Goal: Transaction & Acquisition: Purchase product/service

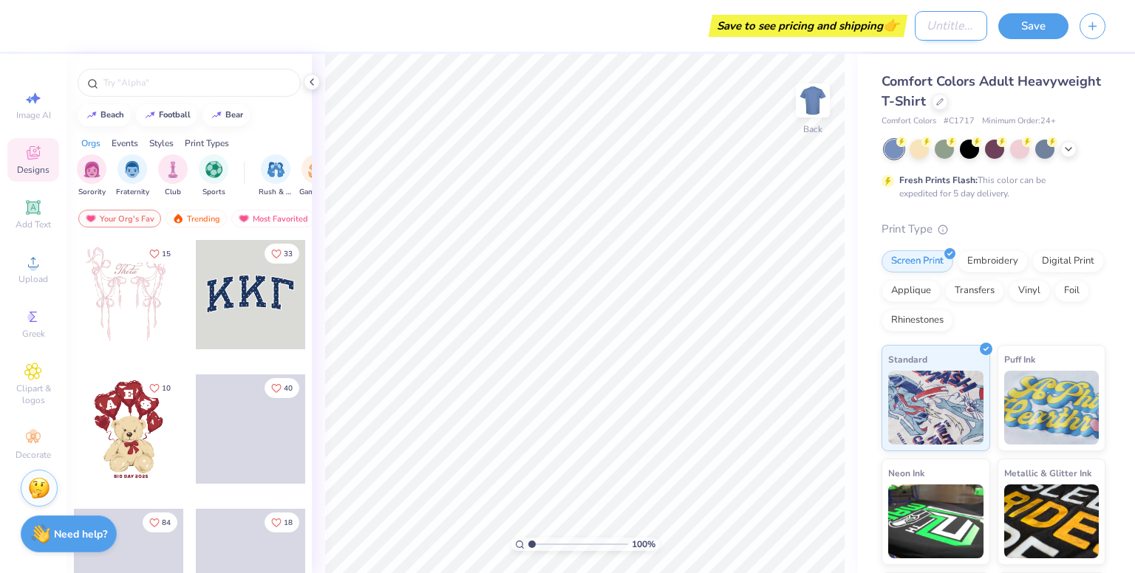
click at [949, 13] on input "Design Title" at bounding box center [951, 26] width 72 height 30
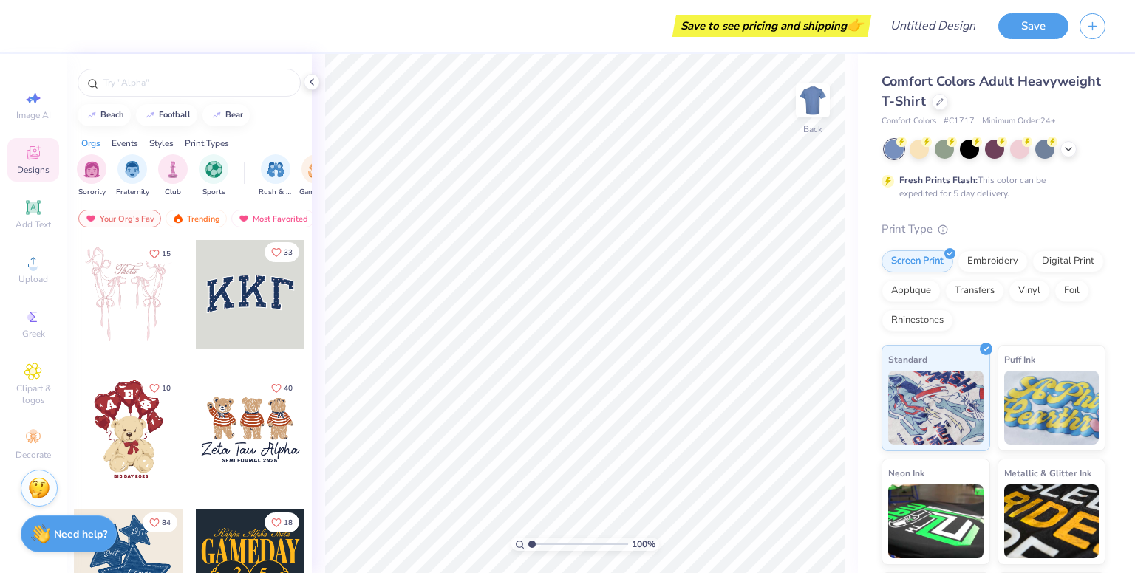
click at [272, 248] on icon "Like" at bounding box center [276, 252] width 9 height 8
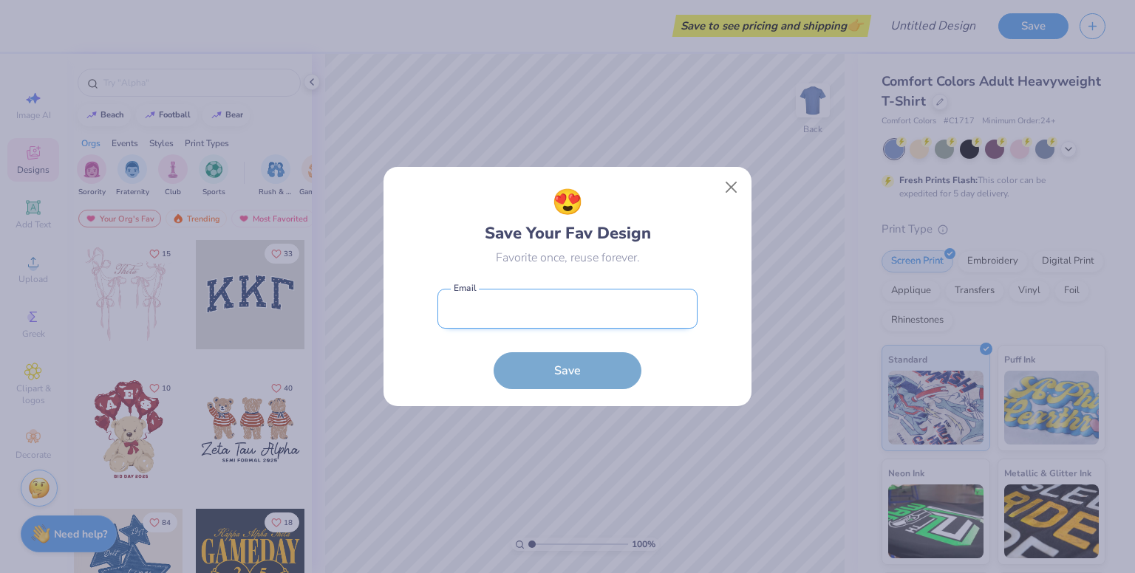
click at [587, 303] on input "email" at bounding box center [567, 309] width 260 height 41
click at [571, 316] on input "email" at bounding box center [567, 309] width 260 height 41
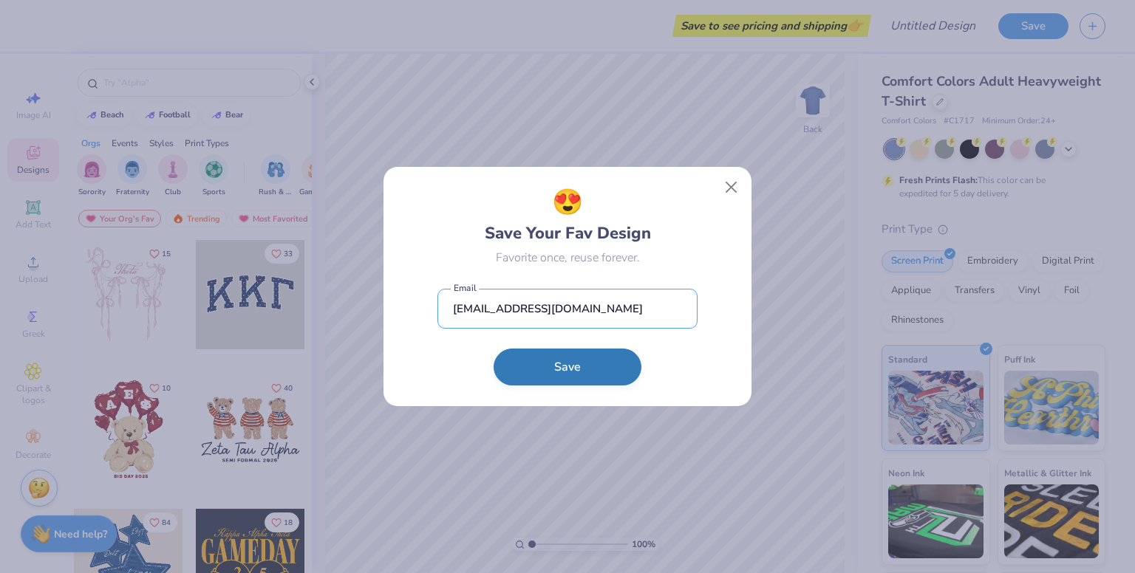
type input "[EMAIL_ADDRESS][DOMAIN_NAME]"
click at [570, 320] on button "Save" at bounding box center [568, 367] width 148 height 37
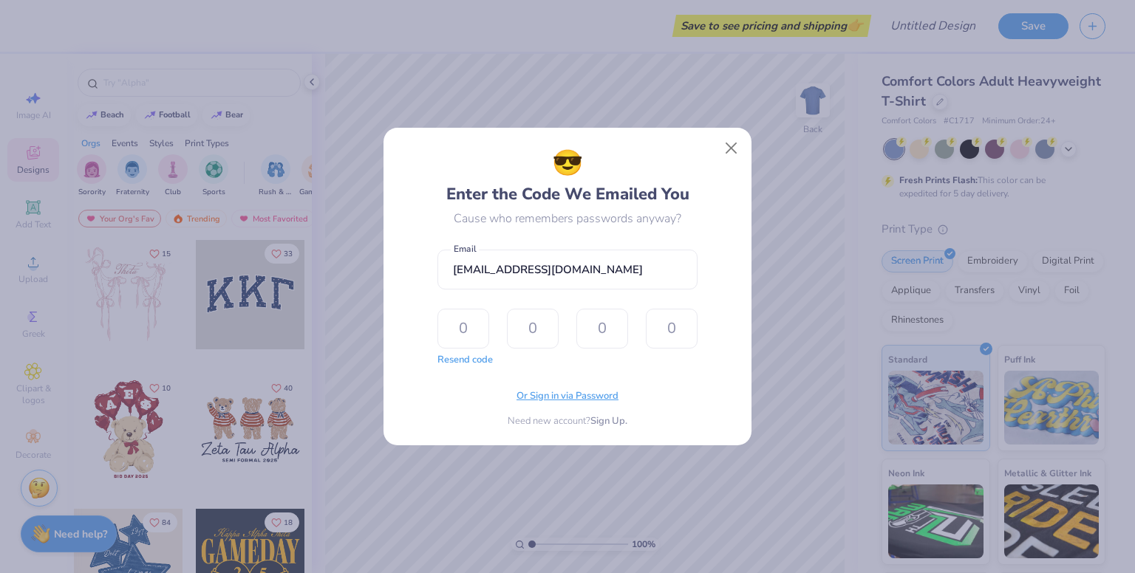
click at [543, 320] on span "Or Sign in via Password" at bounding box center [568, 396] width 102 height 15
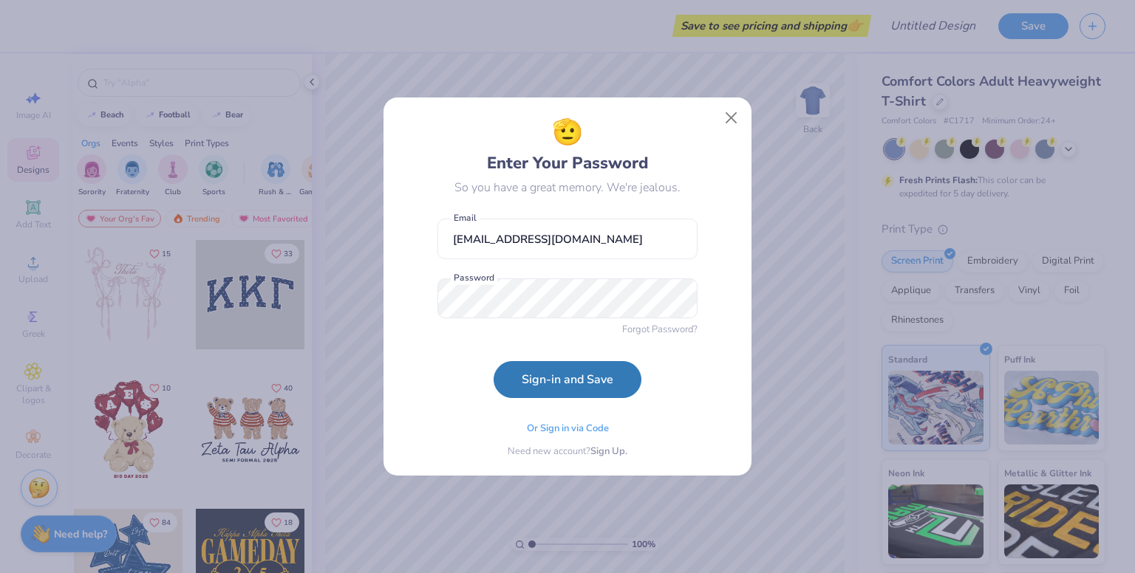
drag, startPoint x: 451, startPoint y: 379, endPoint x: 464, endPoint y: 384, distance: 14.3
click at [451, 320] on form "[EMAIL_ADDRESS][DOMAIN_NAME] Email Password Forgot Password? Sign-in and Save" at bounding box center [567, 304] width 260 height 187
click at [530, 320] on button "Sign-in and Save" at bounding box center [568, 376] width 148 height 37
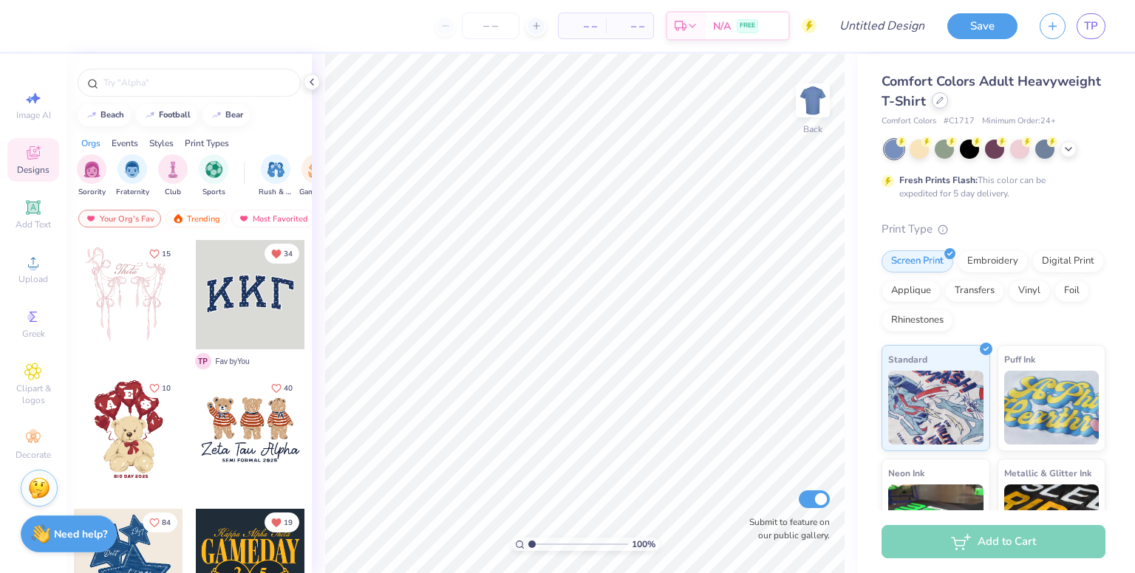
click at [948, 101] on div at bounding box center [940, 100] width 16 height 16
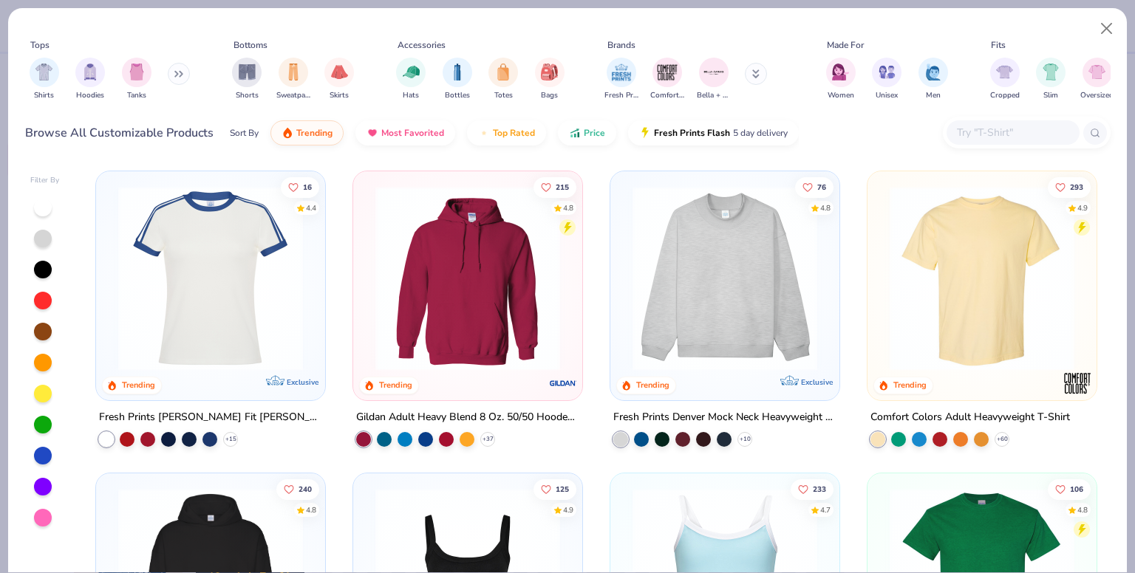
click at [982, 131] on input "text" at bounding box center [1012, 132] width 114 height 17
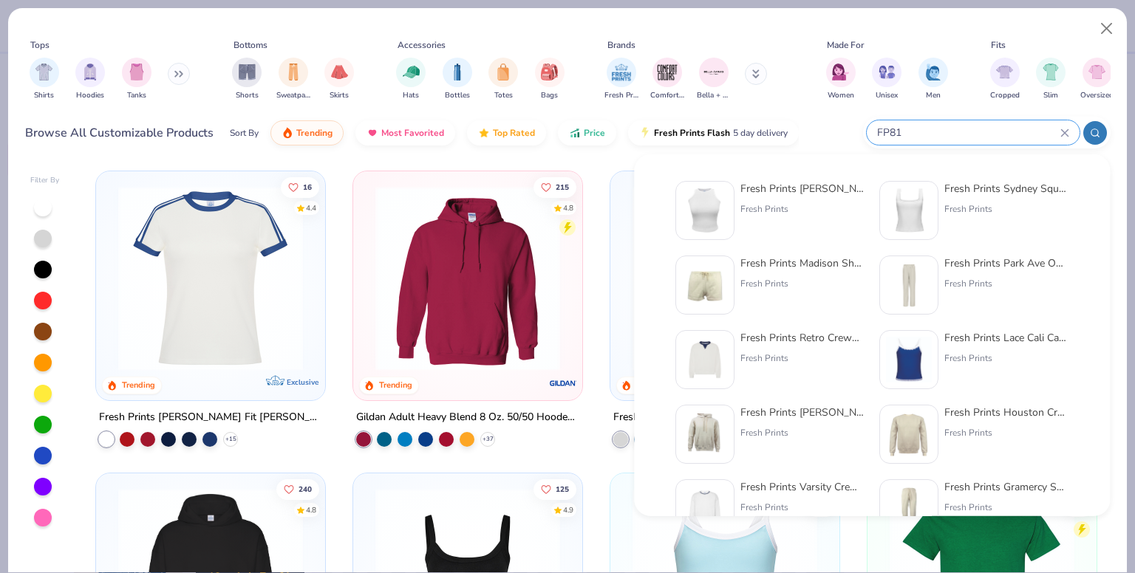
type input "FP81"
click at [777, 223] on div "Fresh Prints [PERSON_NAME] Tank Top Fresh Prints" at bounding box center [802, 210] width 124 height 59
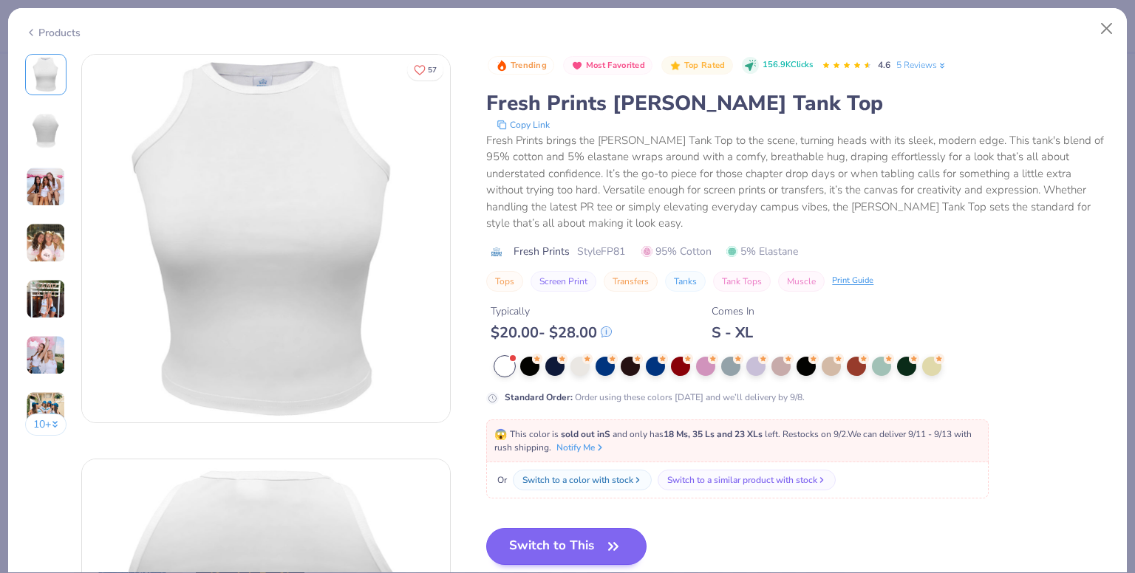
click at [570, 320] on span "😱 This color is sold out in S and only has 18 Ms, 35 Ls and 23 XLs left . Resto…" at bounding box center [732, 441] width 477 height 25
click at [604, 320] on span "button" at bounding box center [613, 546] width 21 height 21
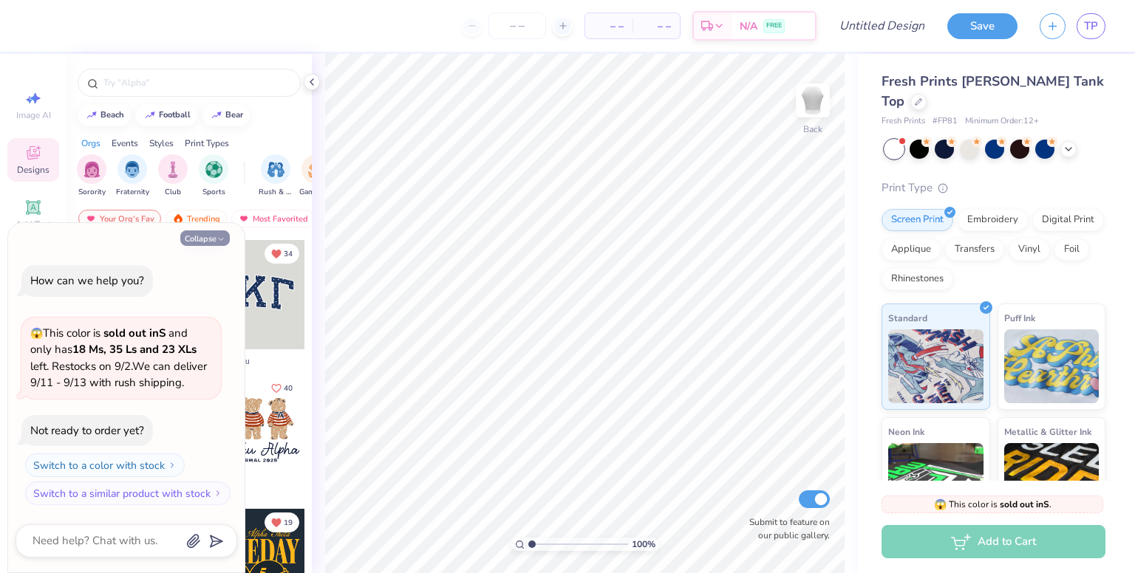
click at [226, 236] on button "Collapse" at bounding box center [205, 239] width 50 height 16
type textarea "x"
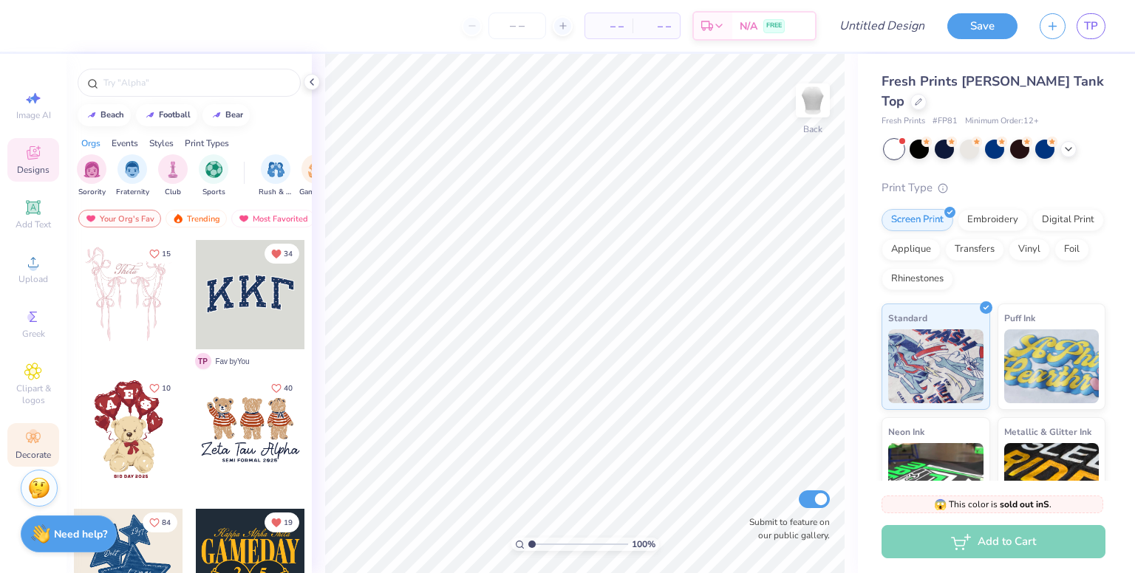
click at [32, 320] on span "Decorate" at bounding box center [33, 455] width 35 height 12
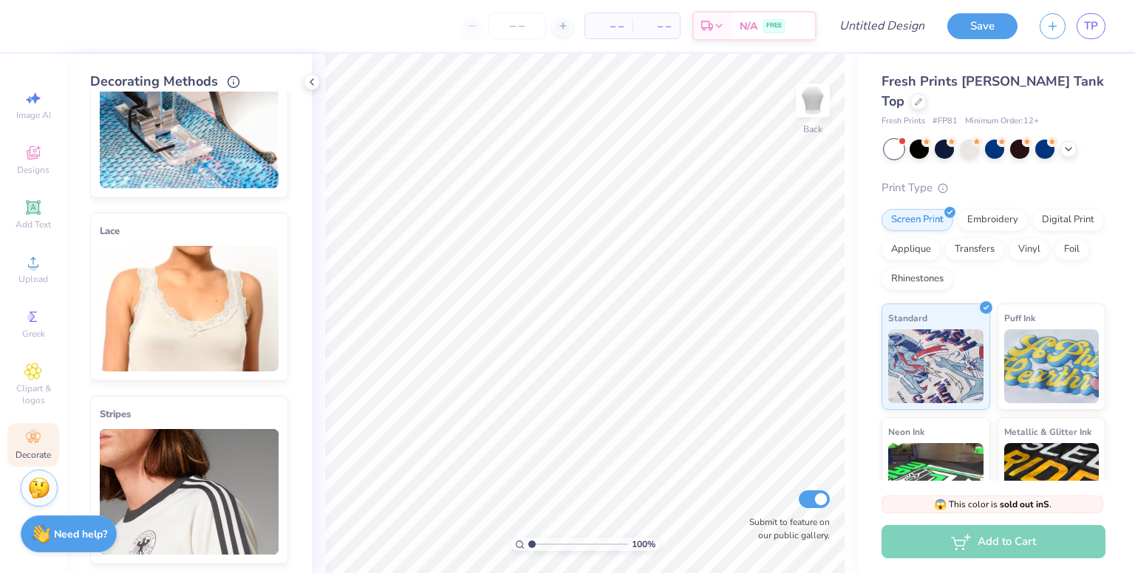
click at [156, 296] on img at bounding box center [189, 309] width 179 height 126
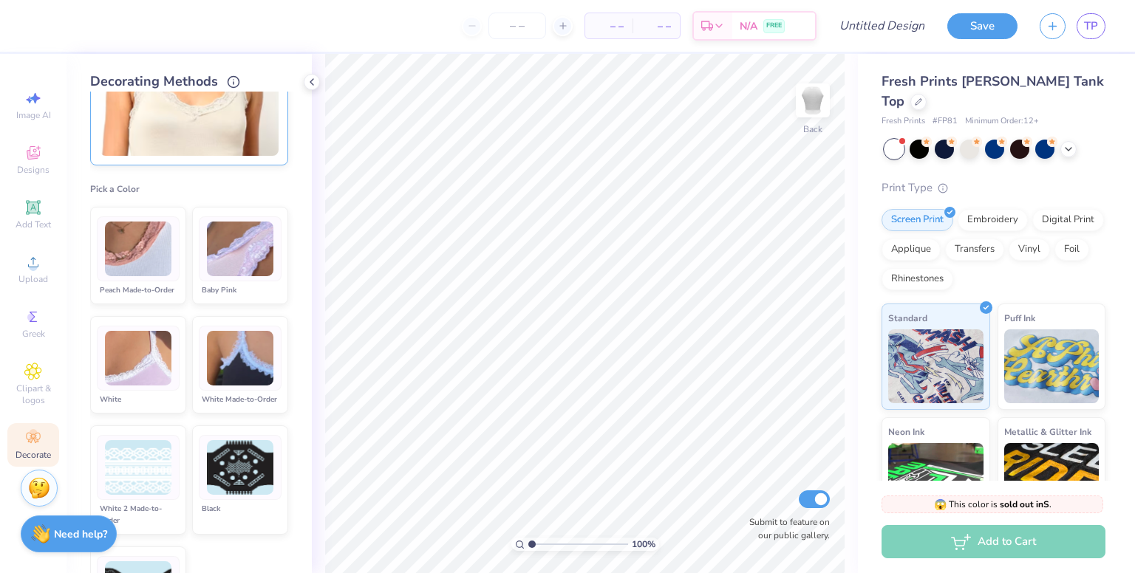
scroll to position [296, 0]
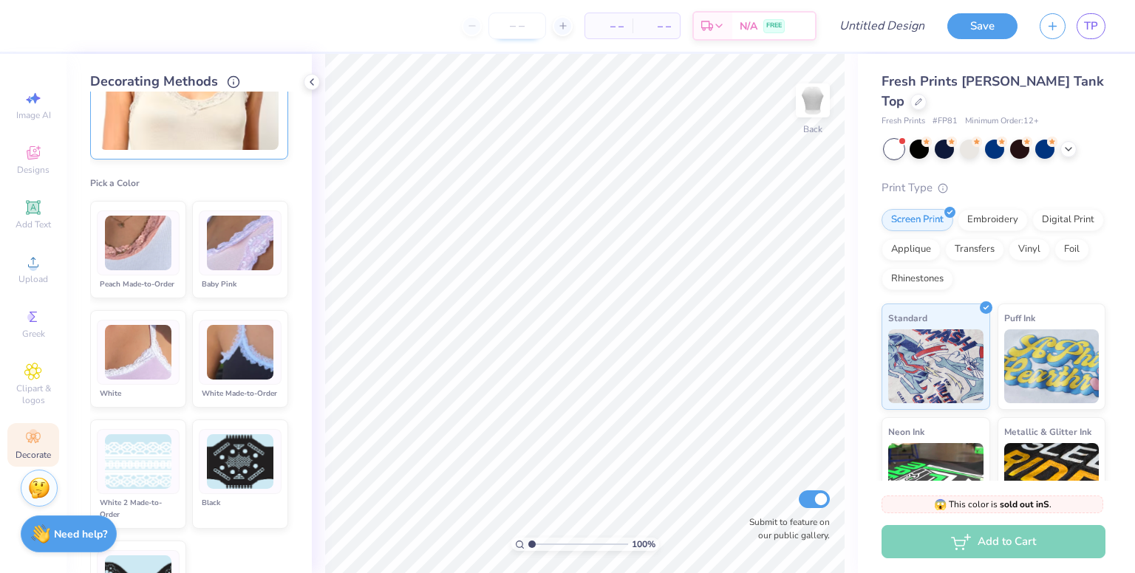
click at [514, 17] on input "number" at bounding box center [517, 26] width 58 height 27
click at [39, 225] on span "Add Text" at bounding box center [33, 225] width 35 height 12
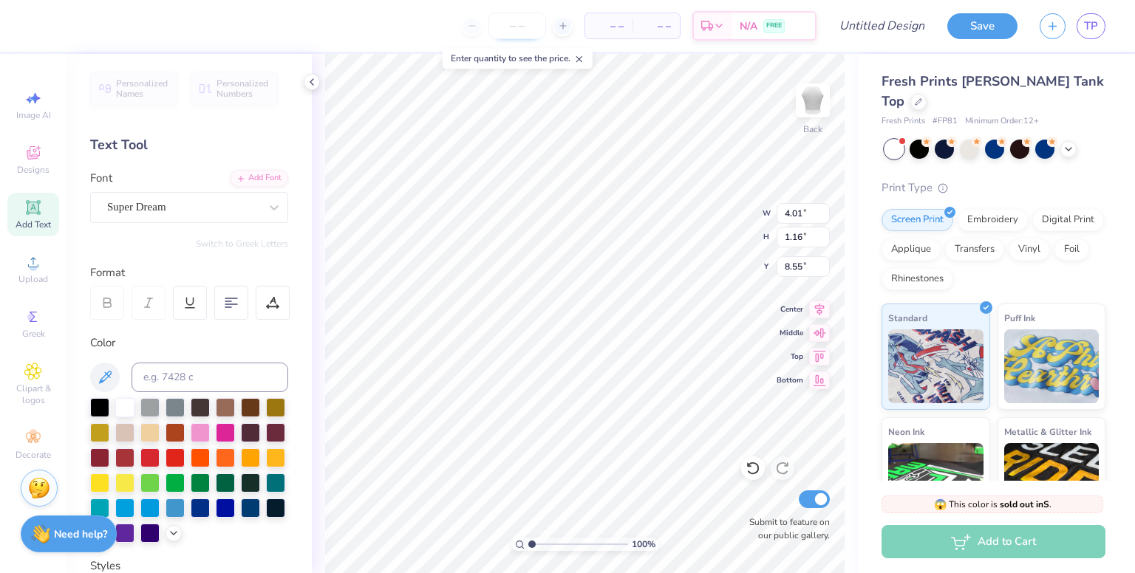
click at [507, 23] on input "number" at bounding box center [517, 26] width 58 height 27
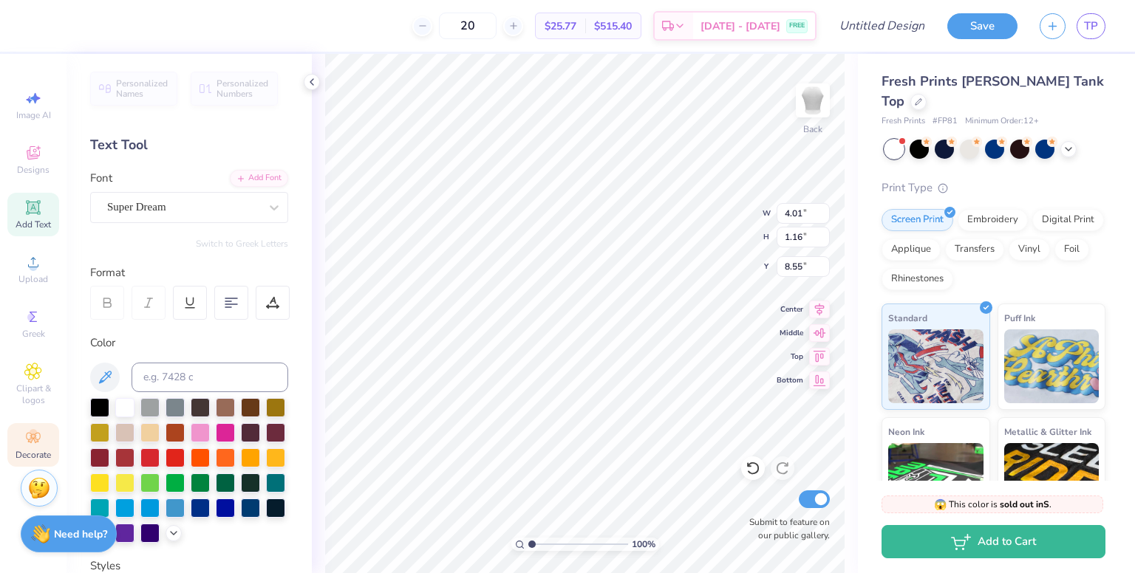
type input "20"
click at [22, 320] on div "Decorate" at bounding box center [33, 445] width 52 height 44
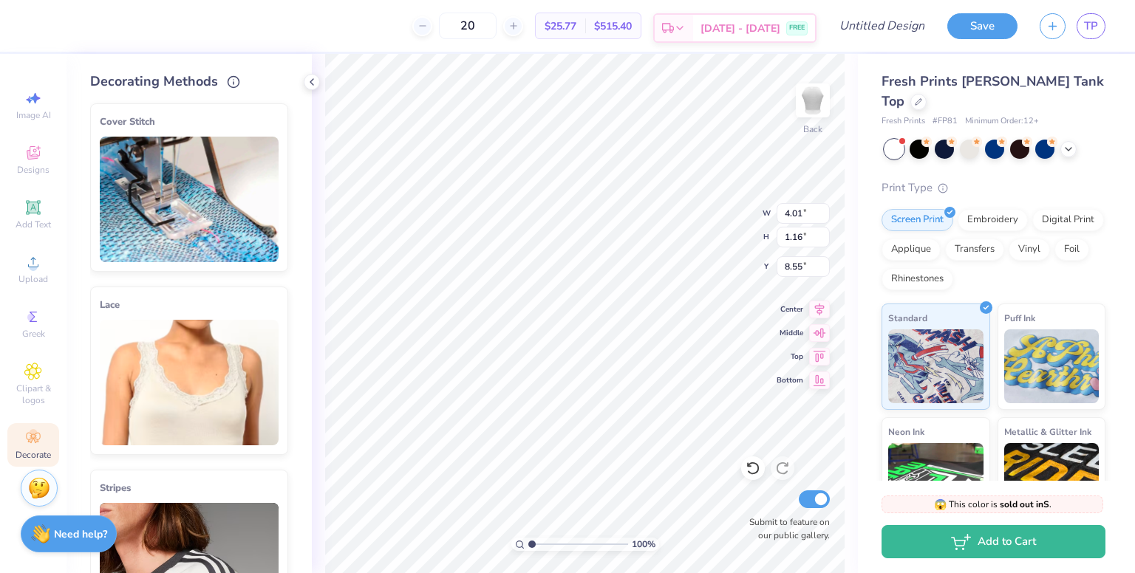
click at [754, 29] on span "[DATE] - [DATE]" at bounding box center [740, 29] width 80 height 16
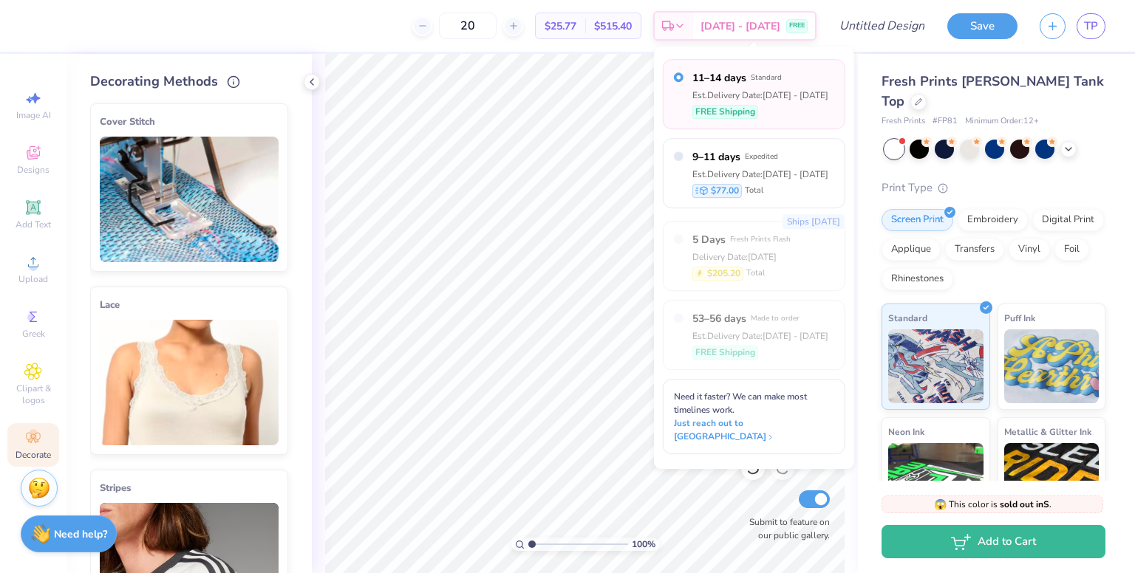
click at [207, 320] on img at bounding box center [189, 383] width 179 height 126
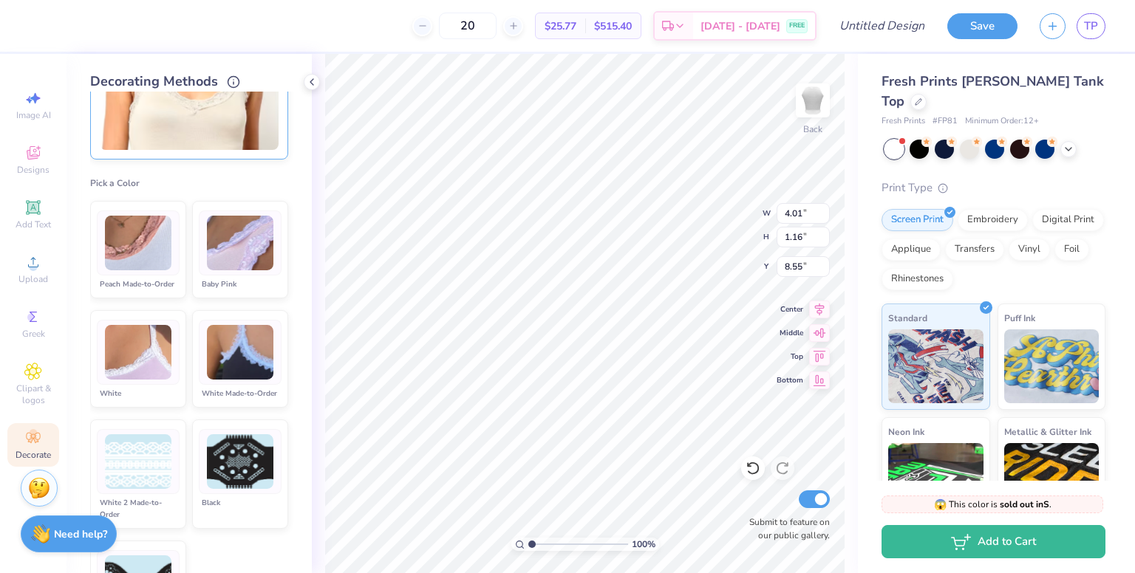
click at [143, 238] on img at bounding box center [138, 243] width 67 height 55
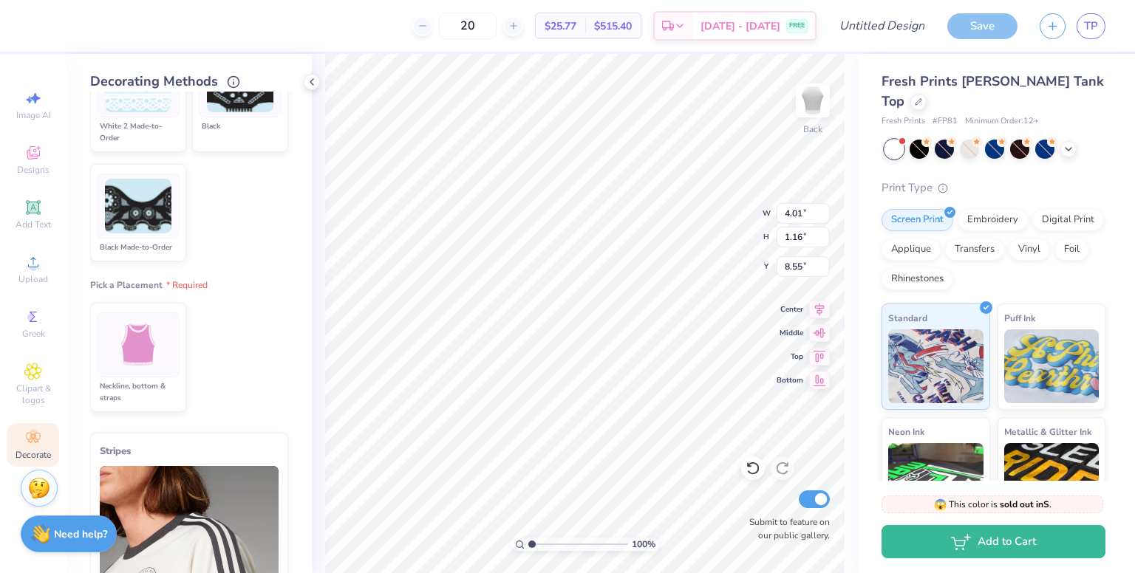
scroll to position [813, 0]
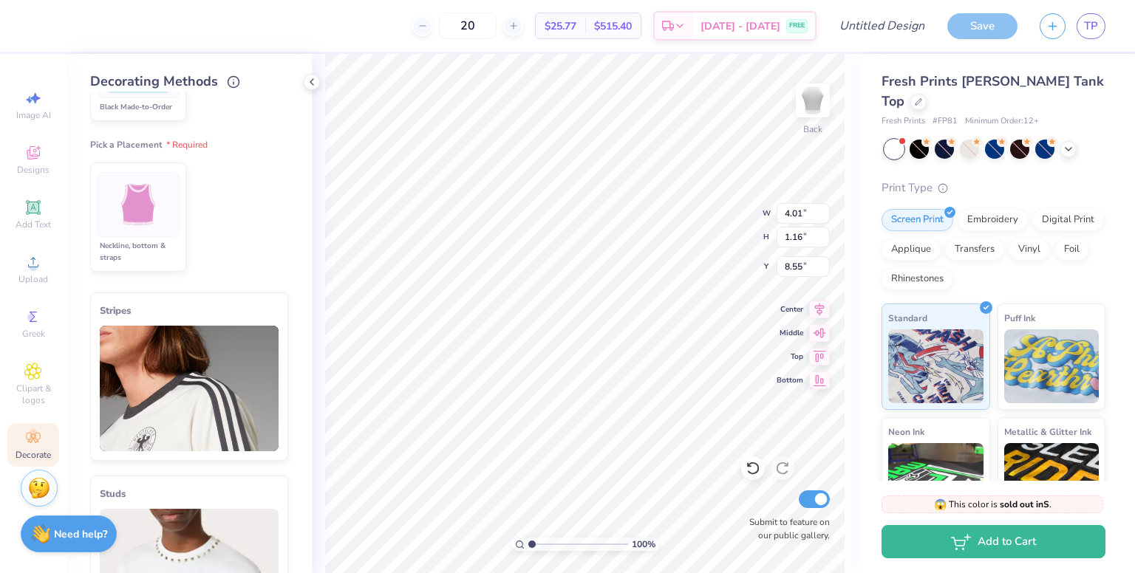
click at [136, 233] on img at bounding box center [138, 204] width 55 height 55
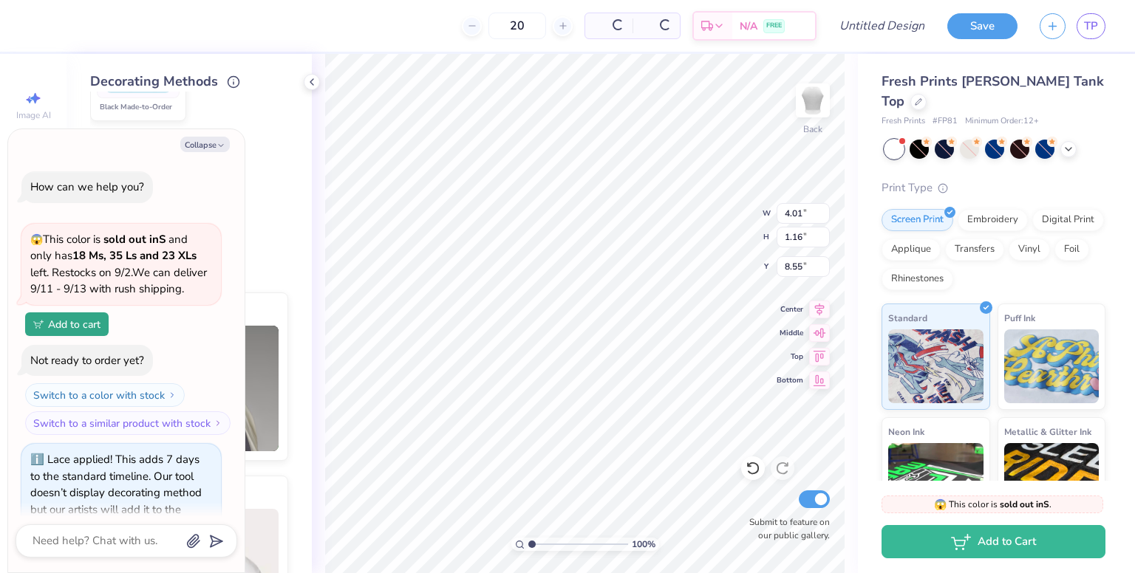
scroll to position [35, 0]
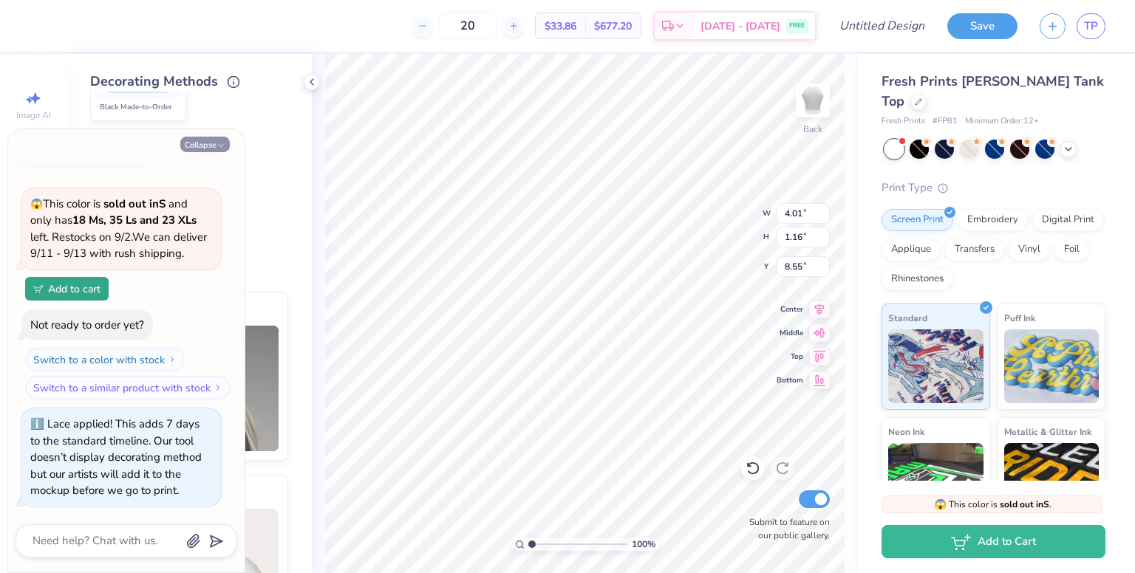
click at [212, 141] on button "Collapse" at bounding box center [205, 145] width 50 height 16
type textarea "x"
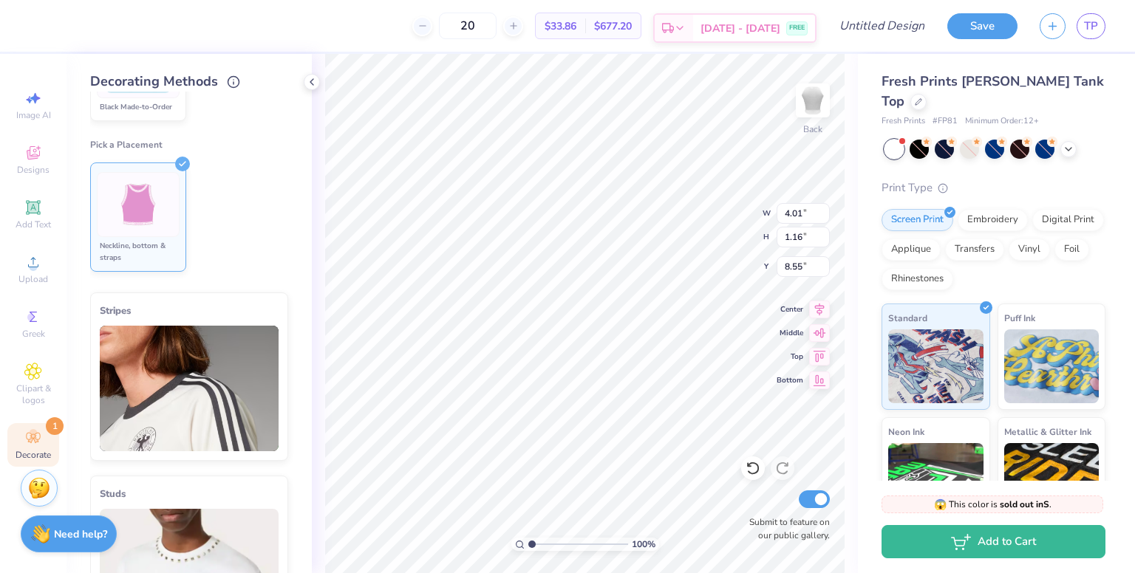
click at [734, 24] on span "[DATE] - [DATE]" at bounding box center [740, 29] width 80 height 16
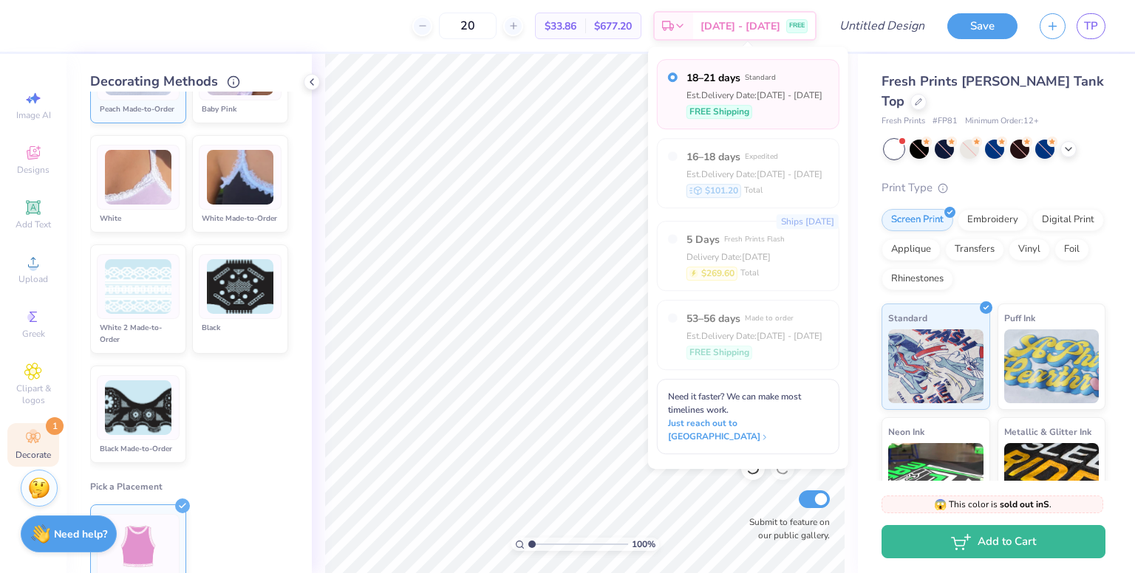
scroll to position [443, 0]
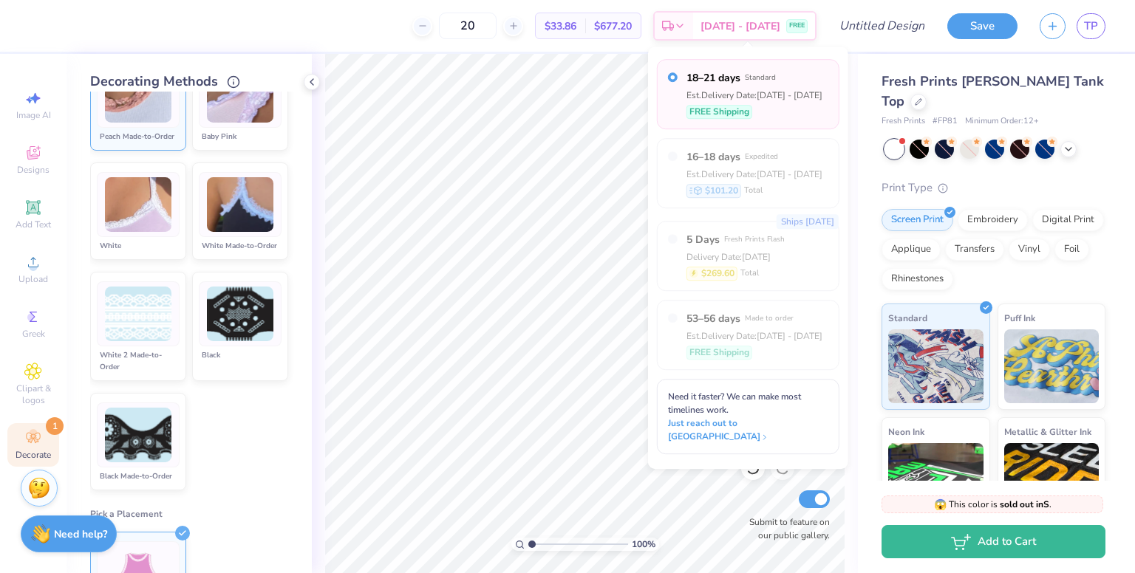
click at [679, 42] on div "20 $33.86 Per Item $677.20 Total Est. Delivery [DATE] - [DATE] FREE" at bounding box center [429, 26] width 776 height 52
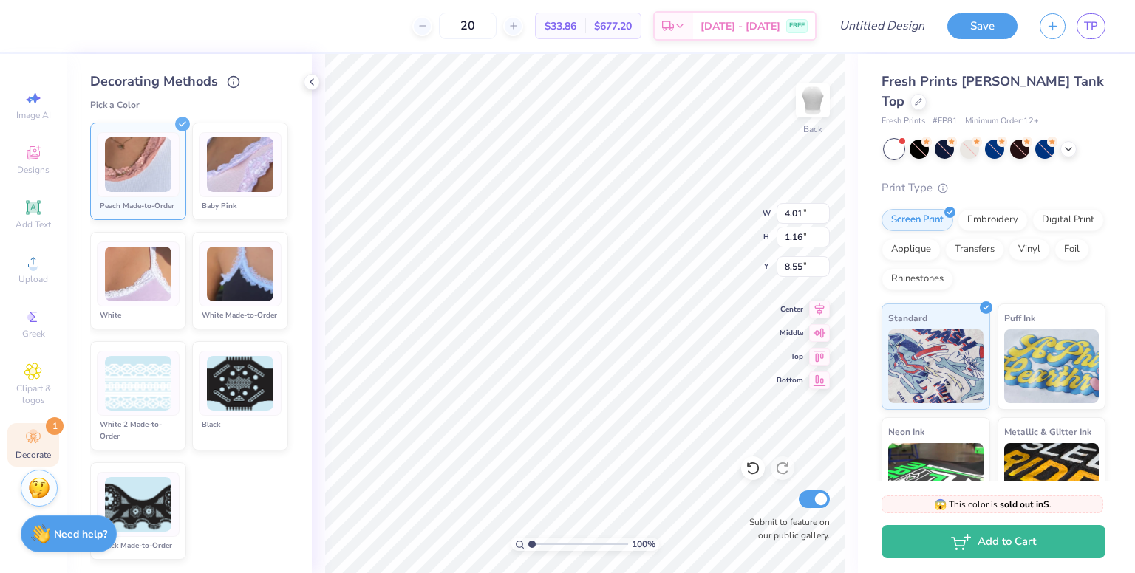
scroll to position [369, 0]
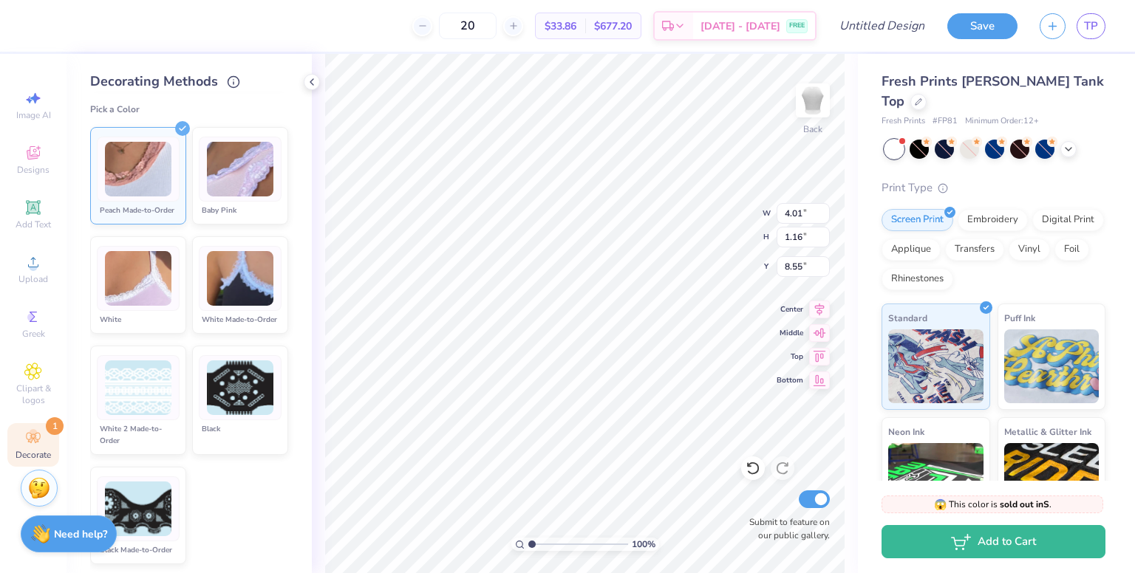
click at [226, 217] on div "Baby Pink" at bounding box center [240, 211] width 83 height 12
click at [717, 18] on div "[DATE] - [DATE] FREE" at bounding box center [754, 28] width 122 height 27
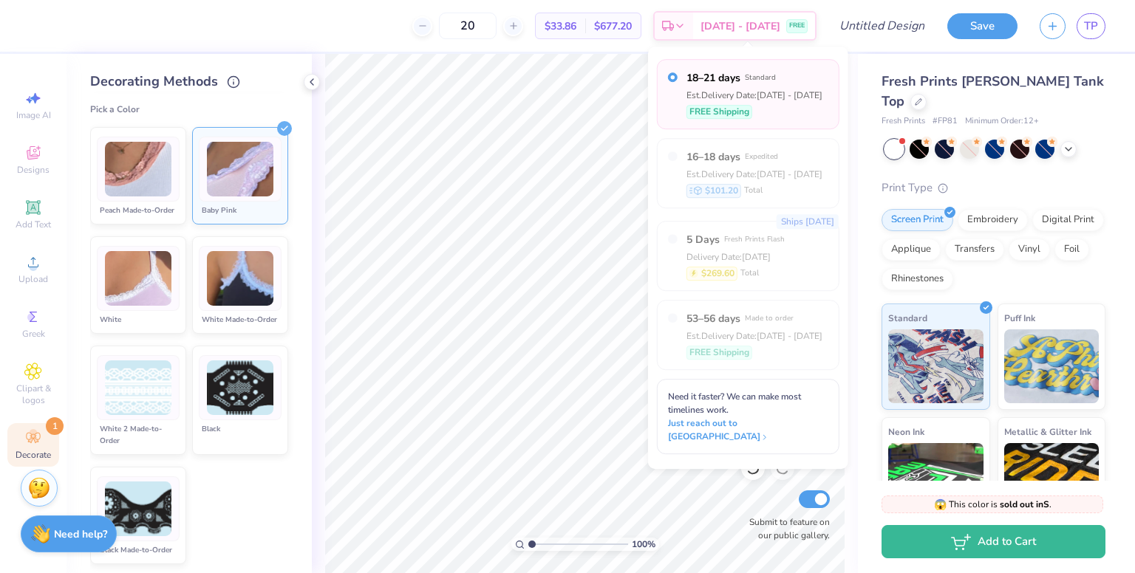
click at [144, 179] on img at bounding box center [138, 169] width 67 height 55
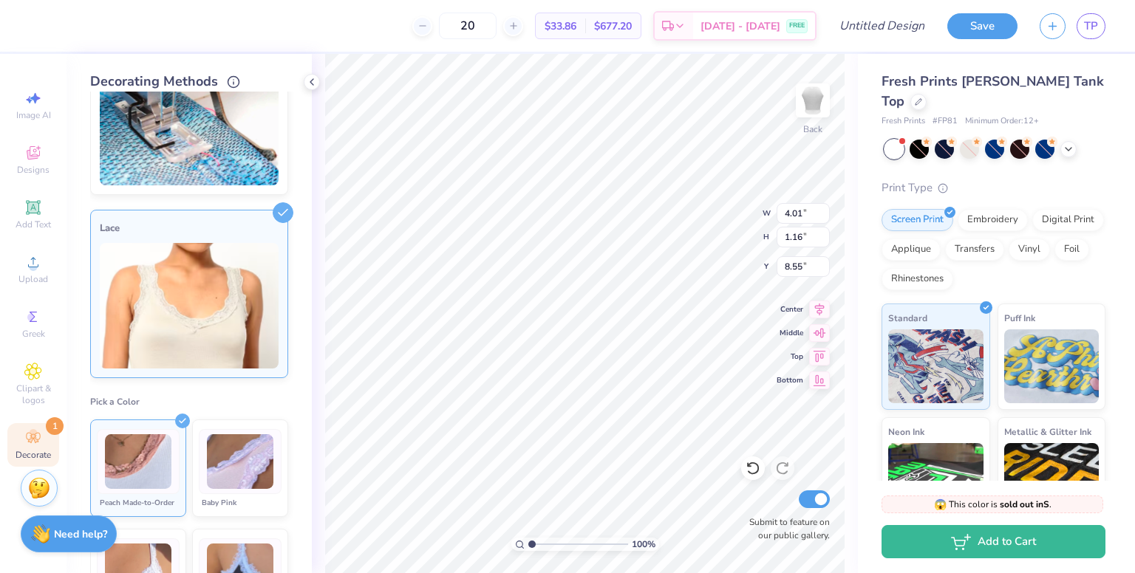
scroll to position [74, 0]
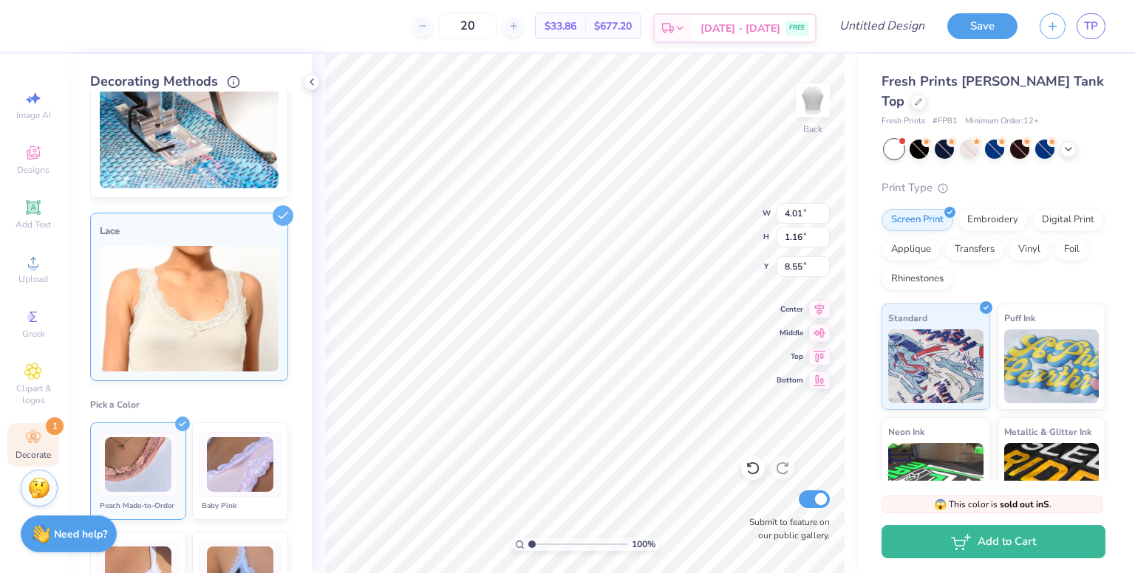
click at [674, 27] on icon at bounding box center [668, 28] width 12 height 12
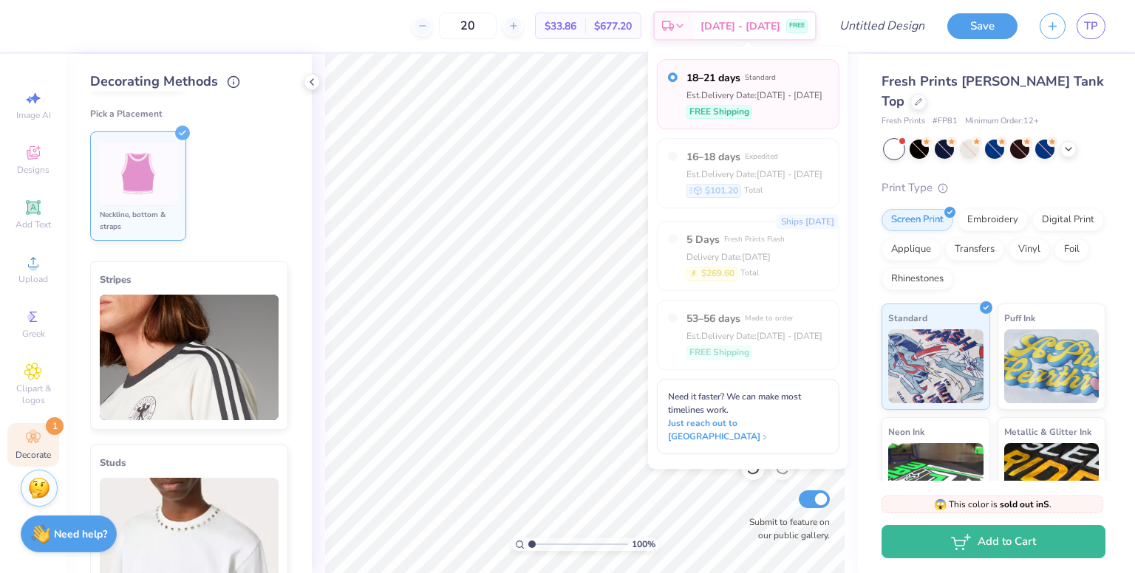
scroll to position [813, 0]
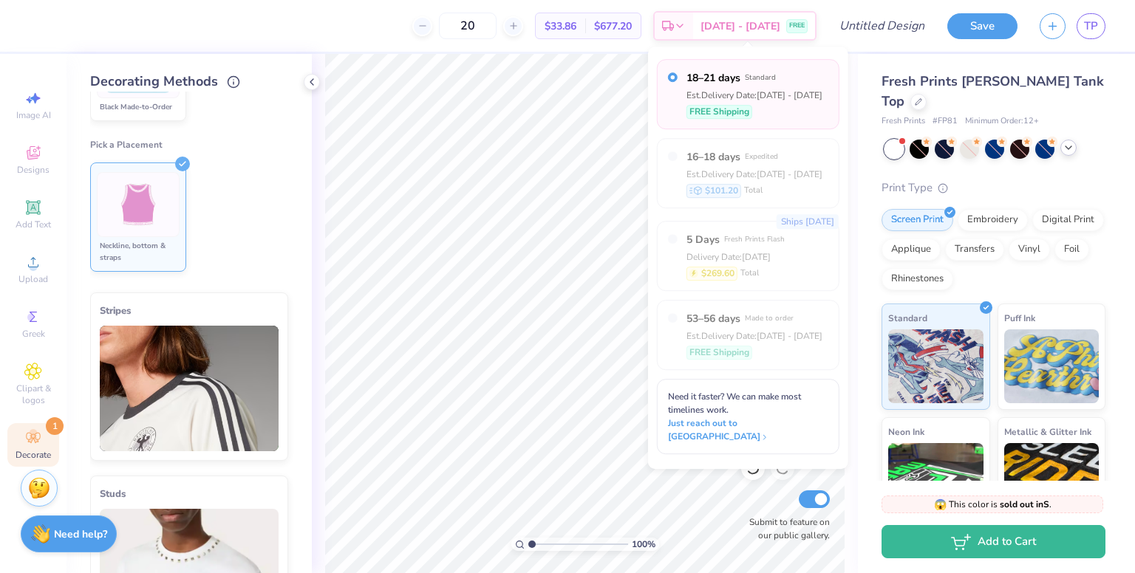
click at [1066, 140] on div at bounding box center [994, 149] width 221 height 19
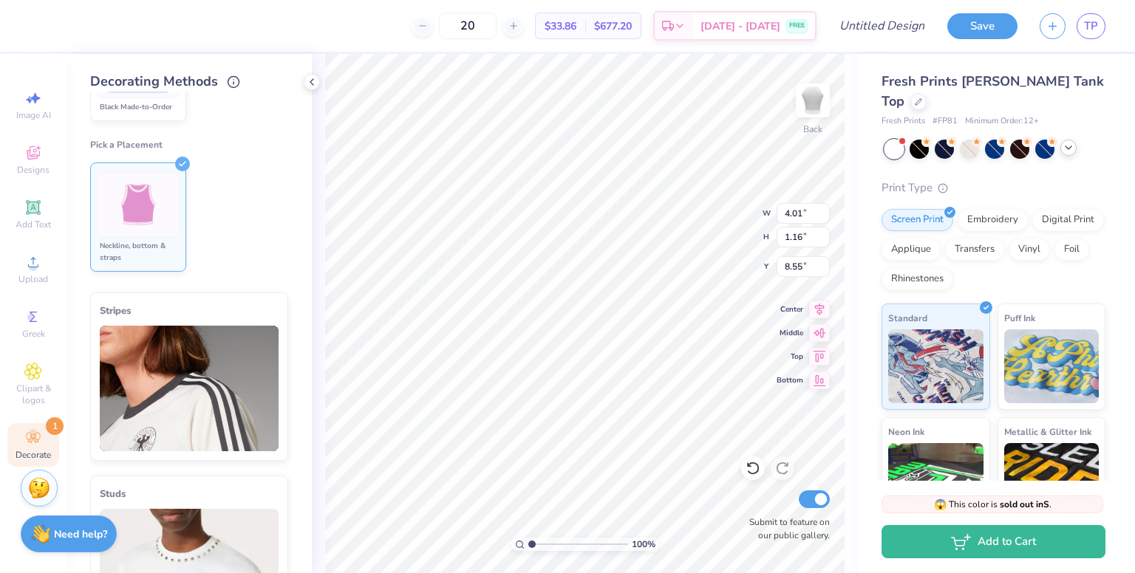
click at [1068, 140] on div at bounding box center [1068, 148] width 16 height 16
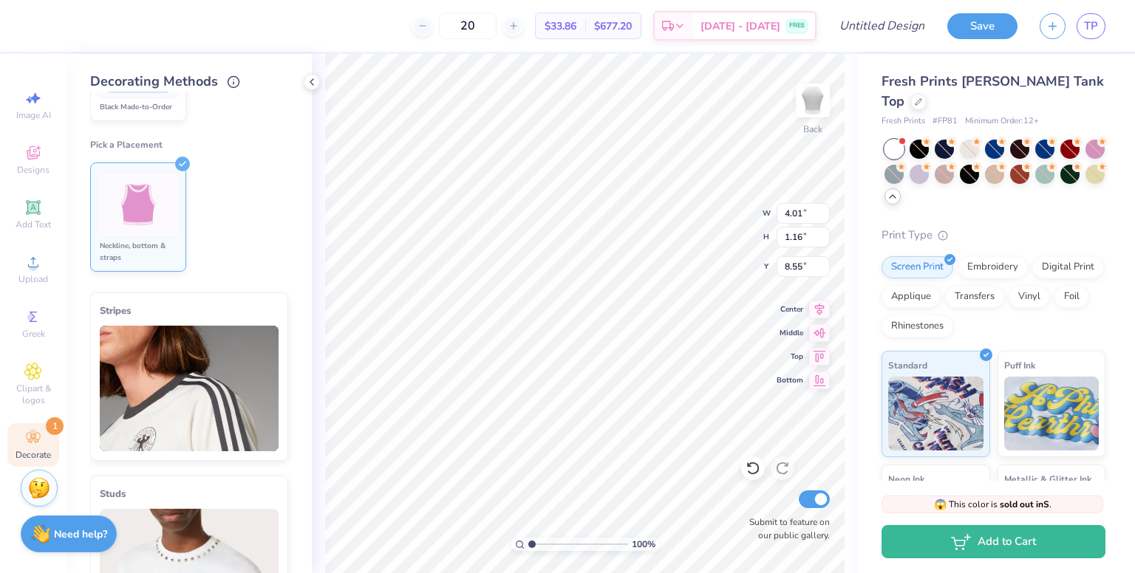
click at [901, 188] on div at bounding box center [892, 196] width 16 height 16
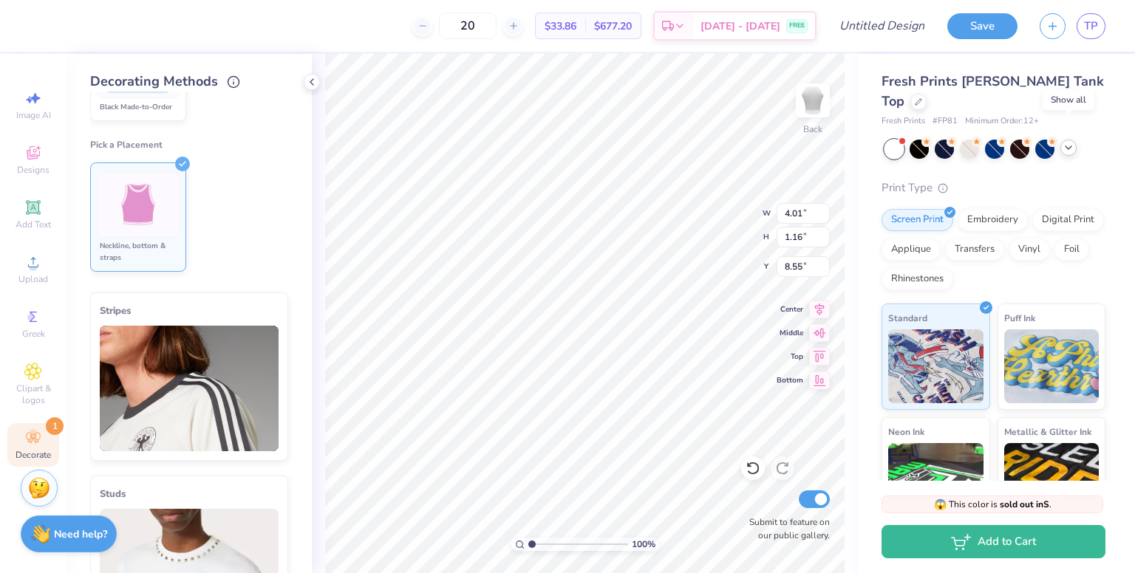
click at [1069, 146] on polyline at bounding box center [1069, 147] width 6 height 3
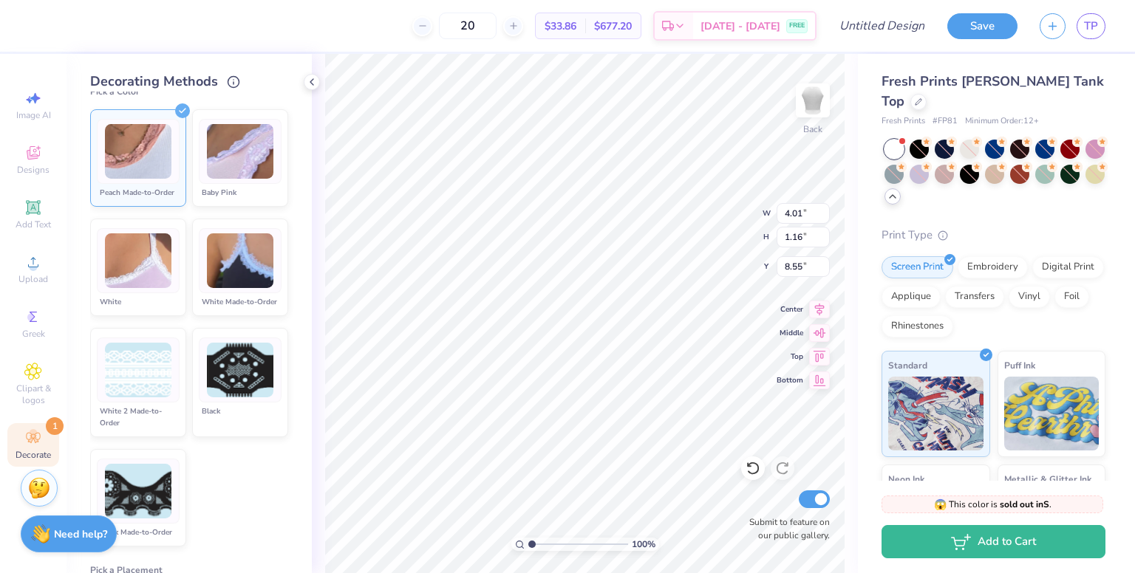
scroll to position [296, 0]
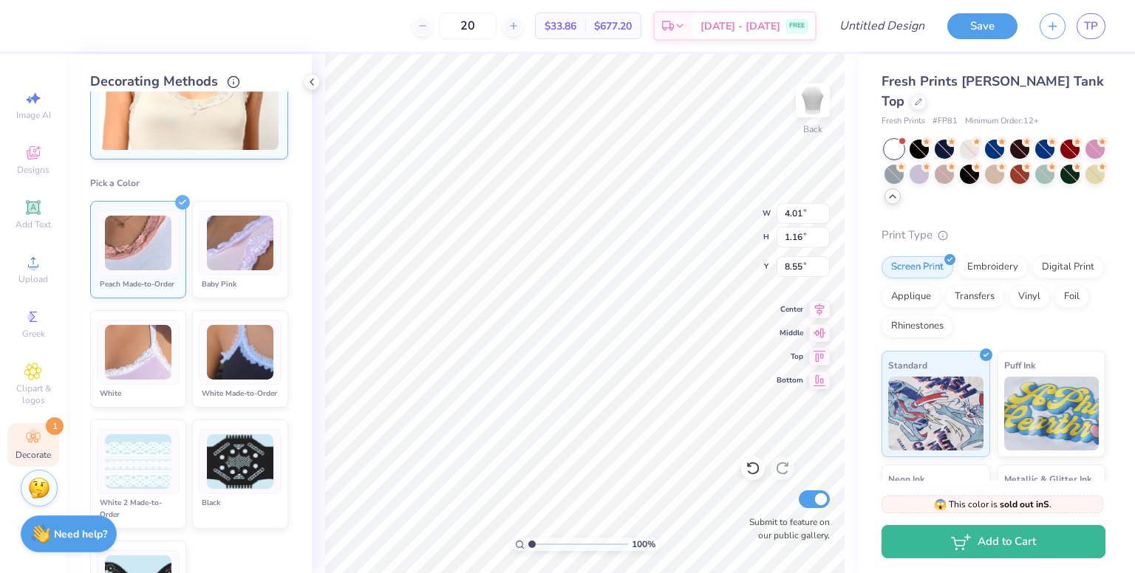
click at [899, 191] on icon at bounding box center [893, 197] width 12 height 12
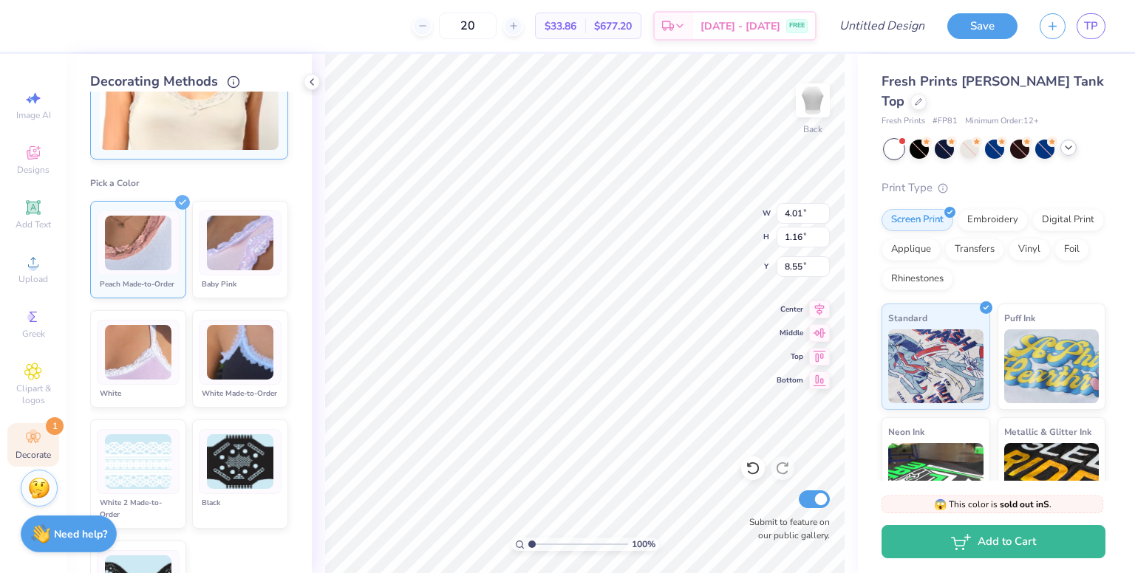
click at [1064, 142] on icon at bounding box center [1069, 148] width 12 height 12
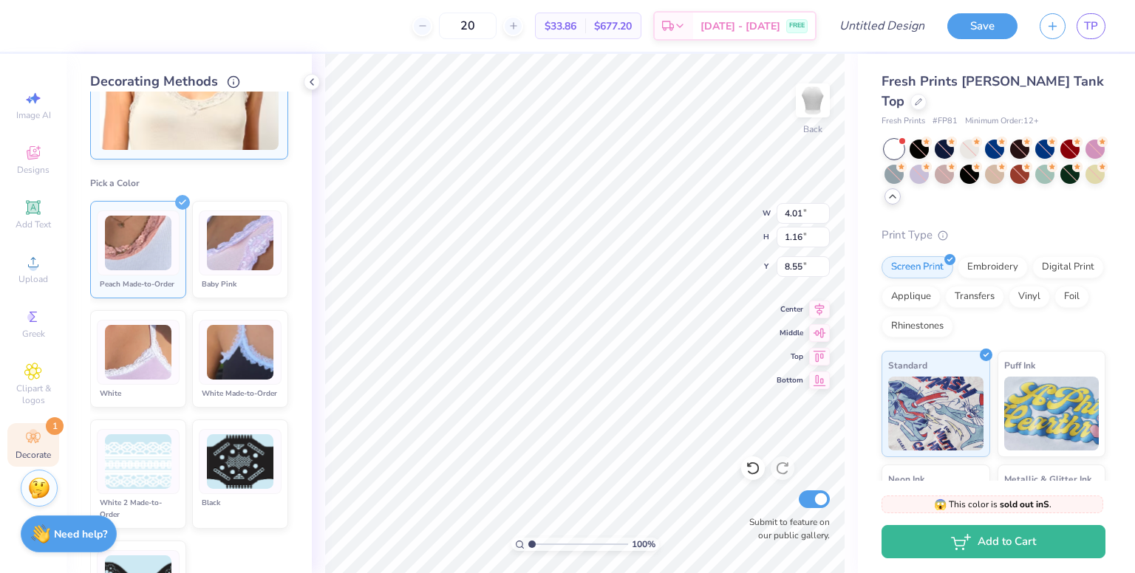
click at [899, 191] on icon at bounding box center [893, 197] width 12 height 12
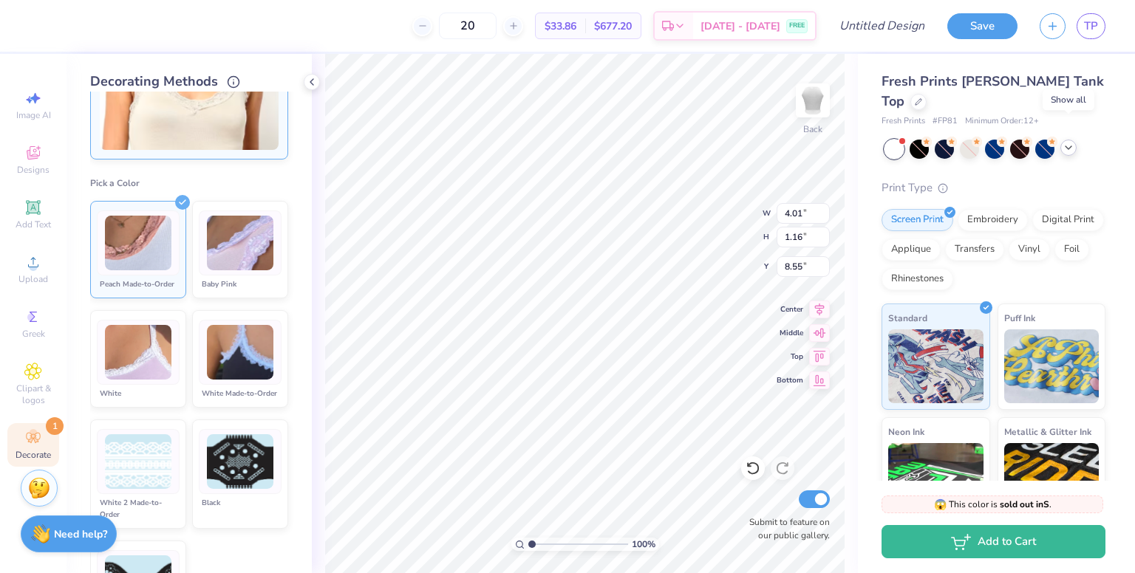
click at [1061, 140] on div at bounding box center [1068, 148] width 16 height 16
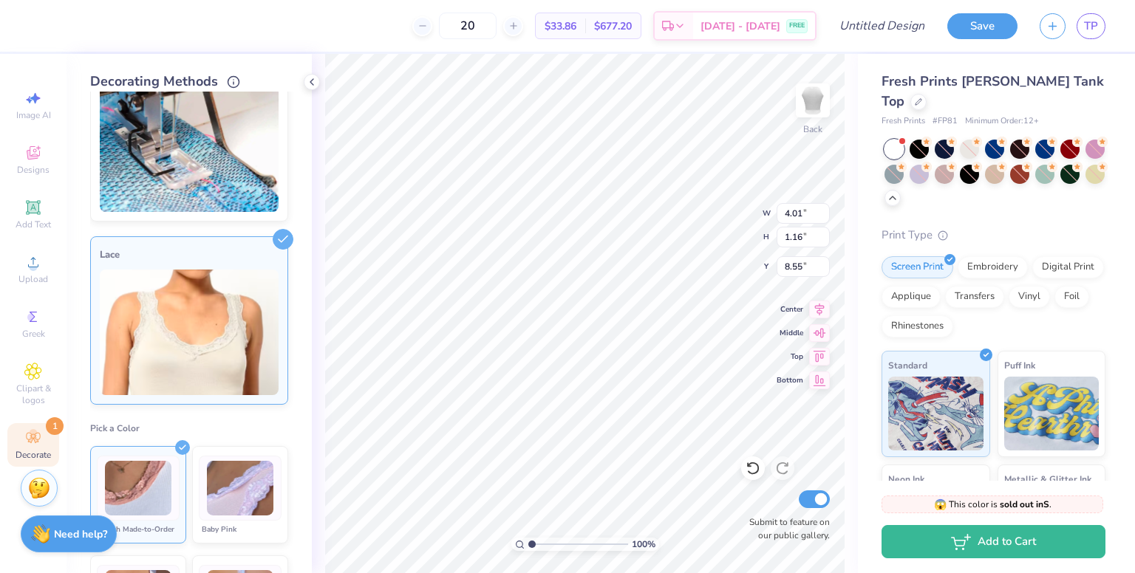
scroll to position [0, 0]
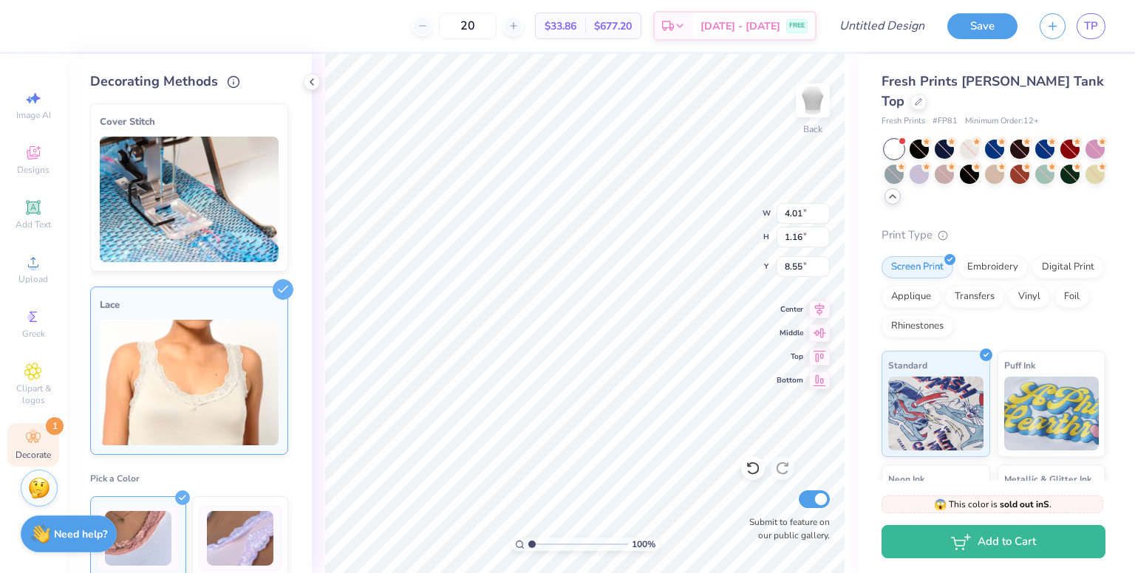
click at [899, 191] on icon at bounding box center [893, 197] width 12 height 12
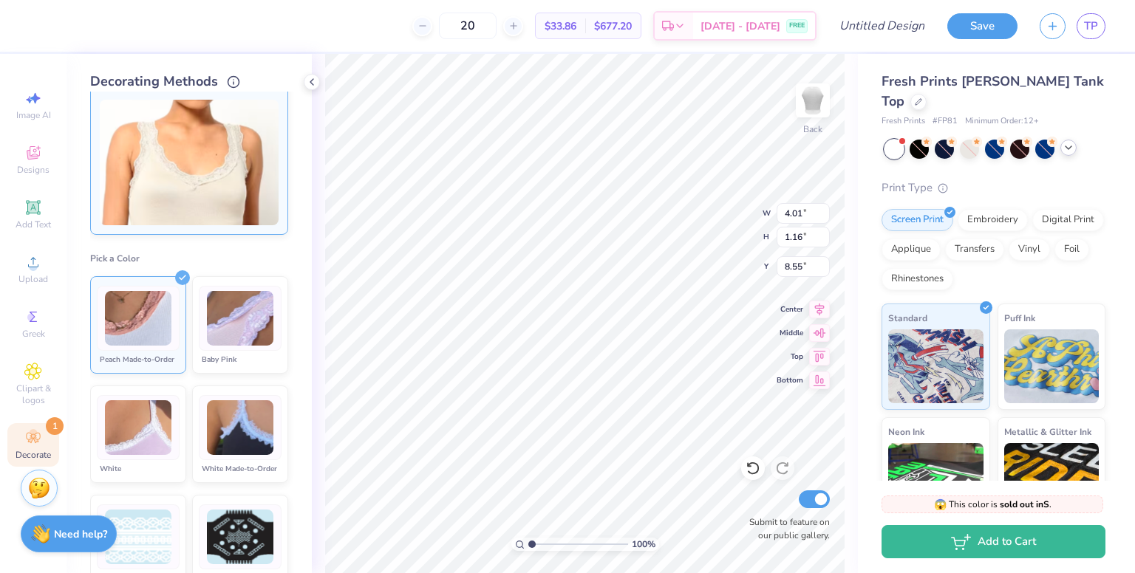
scroll to position [298, 0]
